Goal: Find specific page/section: Find specific page/section

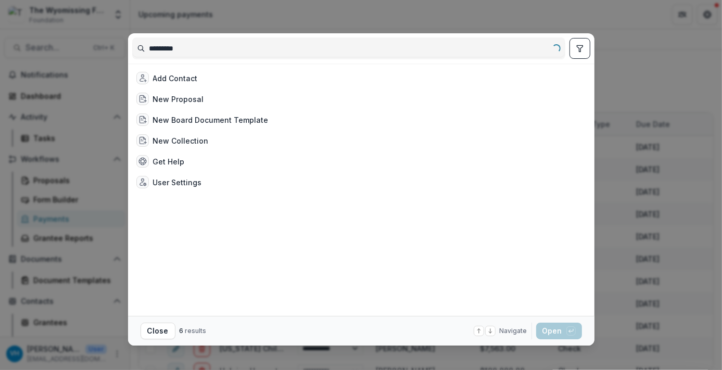
scroll to position [208, 0]
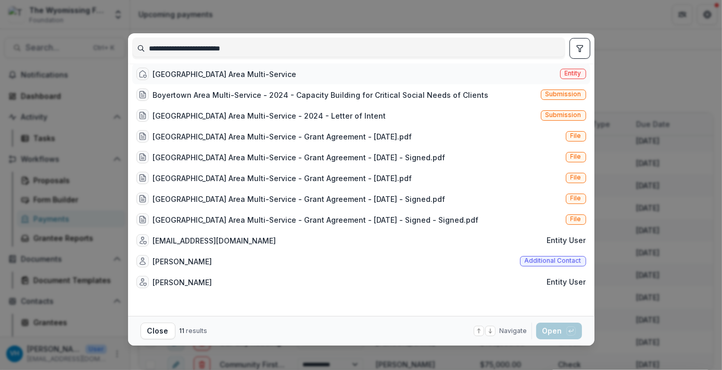
type input "**********"
click at [193, 80] on div "[GEOGRAPHIC_DATA] Area Multi-Service" at bounding box center [225, 74] width 144 height 11
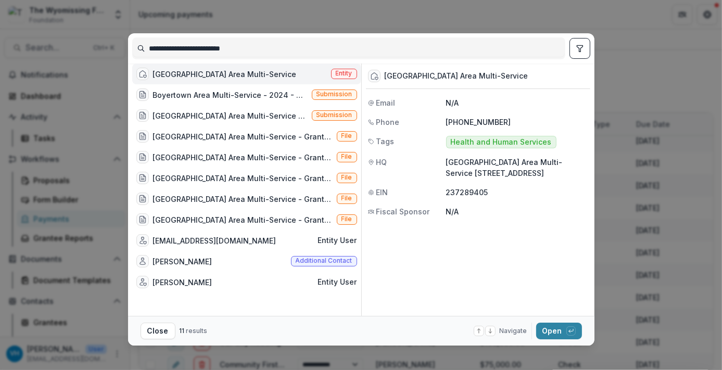
click at [545, 320] on footer "Close 11 results Navigate up and down with arrow keys Open with enter key" at bounding box center [361, 331] width 467 height 30
click at [549, 329] on button "Open with enter key" at bounding box center [559, 331] width 46 height 17
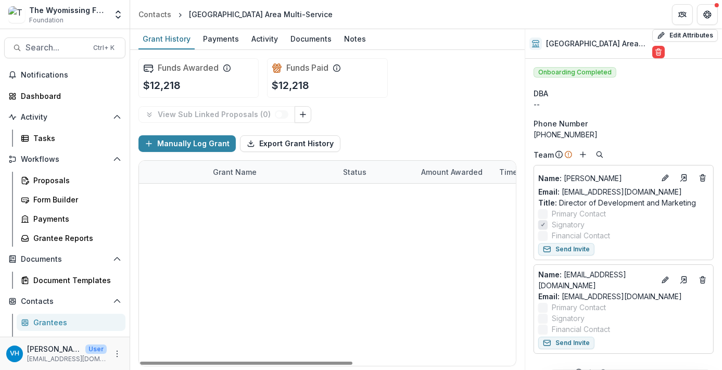
click at [304, 193] on link "[GEOGRAPHIC_DATA] Area Multi-Service - 2024 - Letter of Intent" at bounding box center [272, 195] width 118 height 11
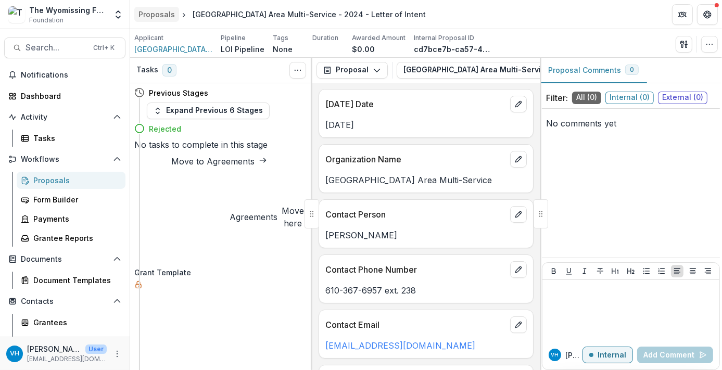
click at [154, 8] on link "Proposals" at bounding box center [156, 14] width 45 height 15
